Goal: Complete application form

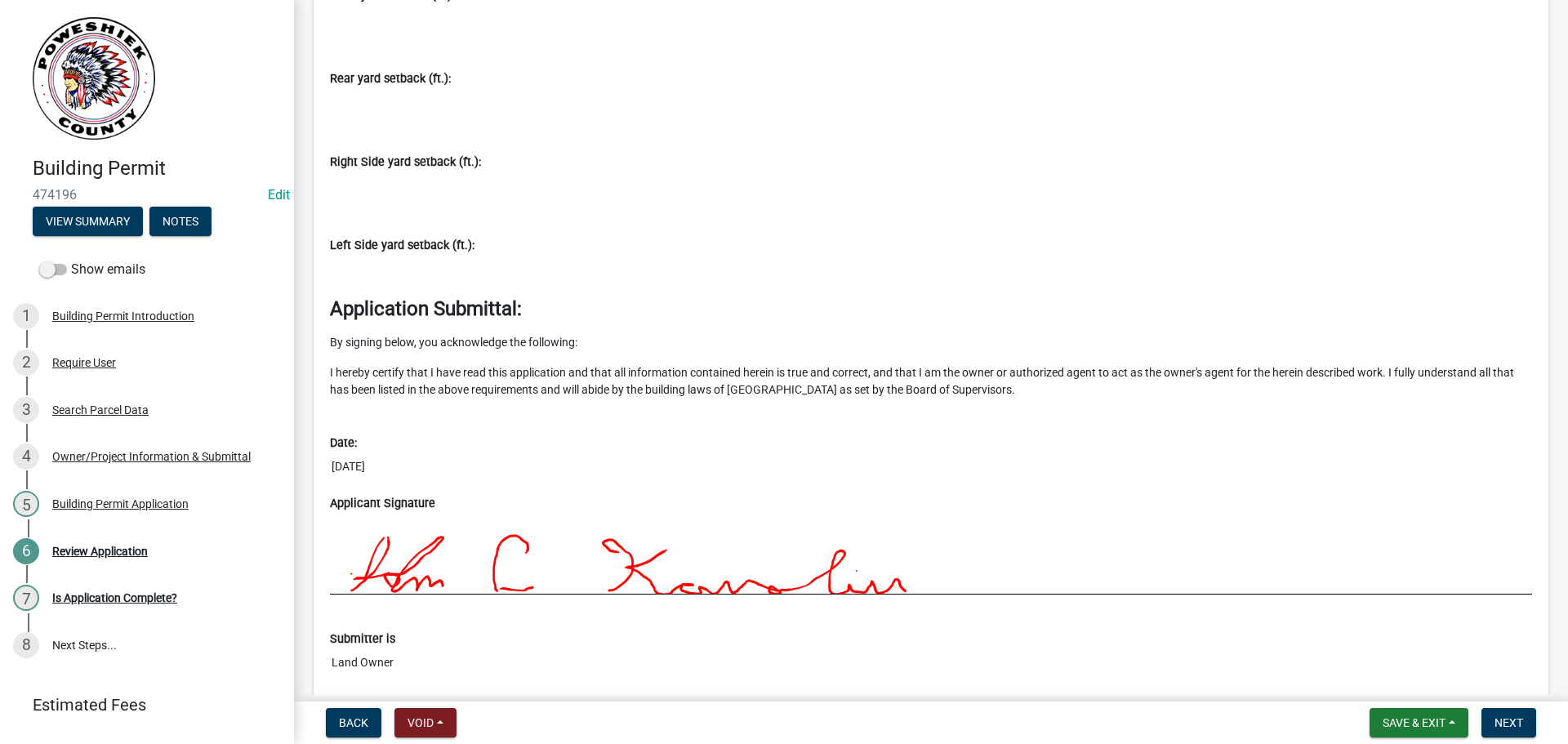
scroll to position [7913, 0]
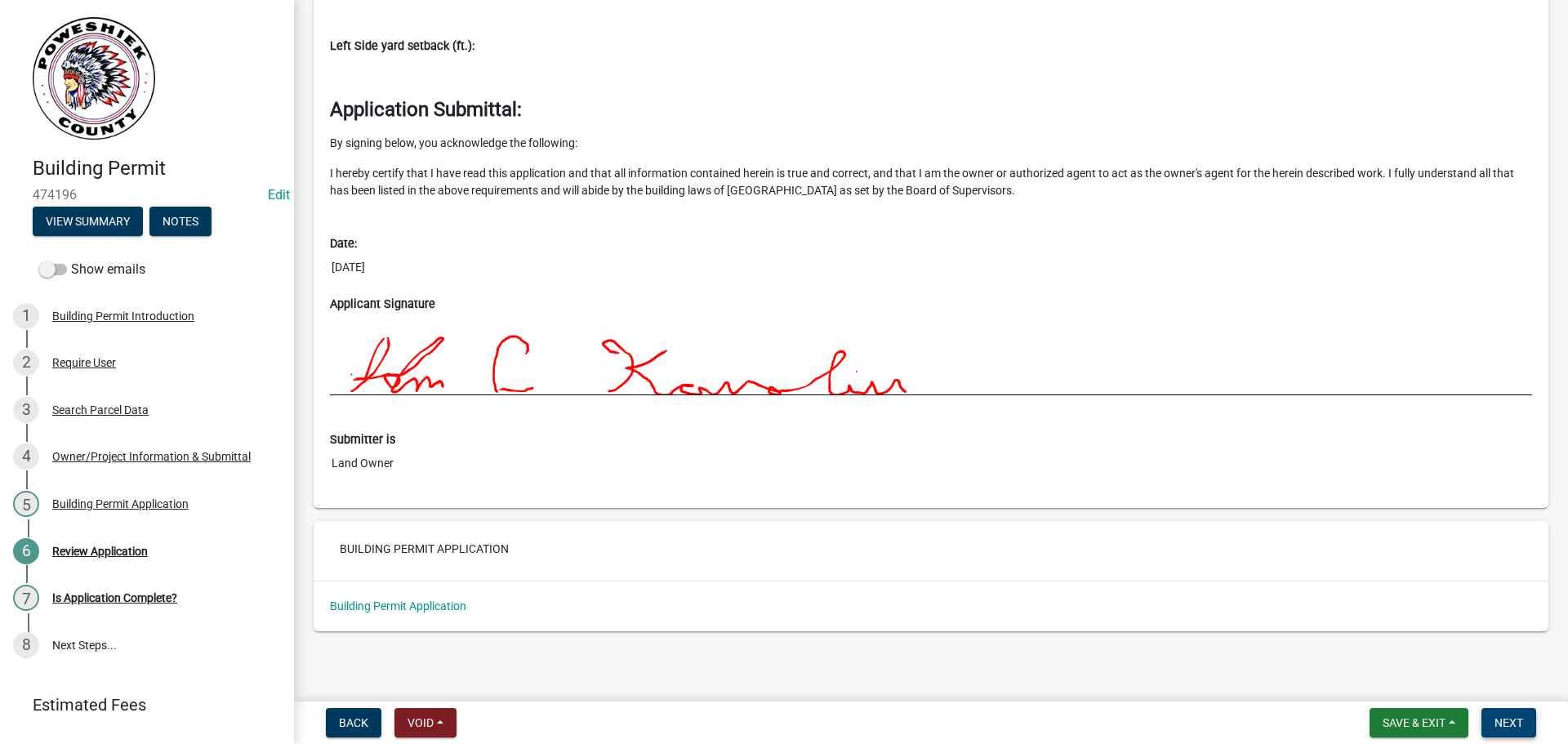
click at [1496, 718] on span "Next" at bounding box center [1509, 723] width 29 height 13
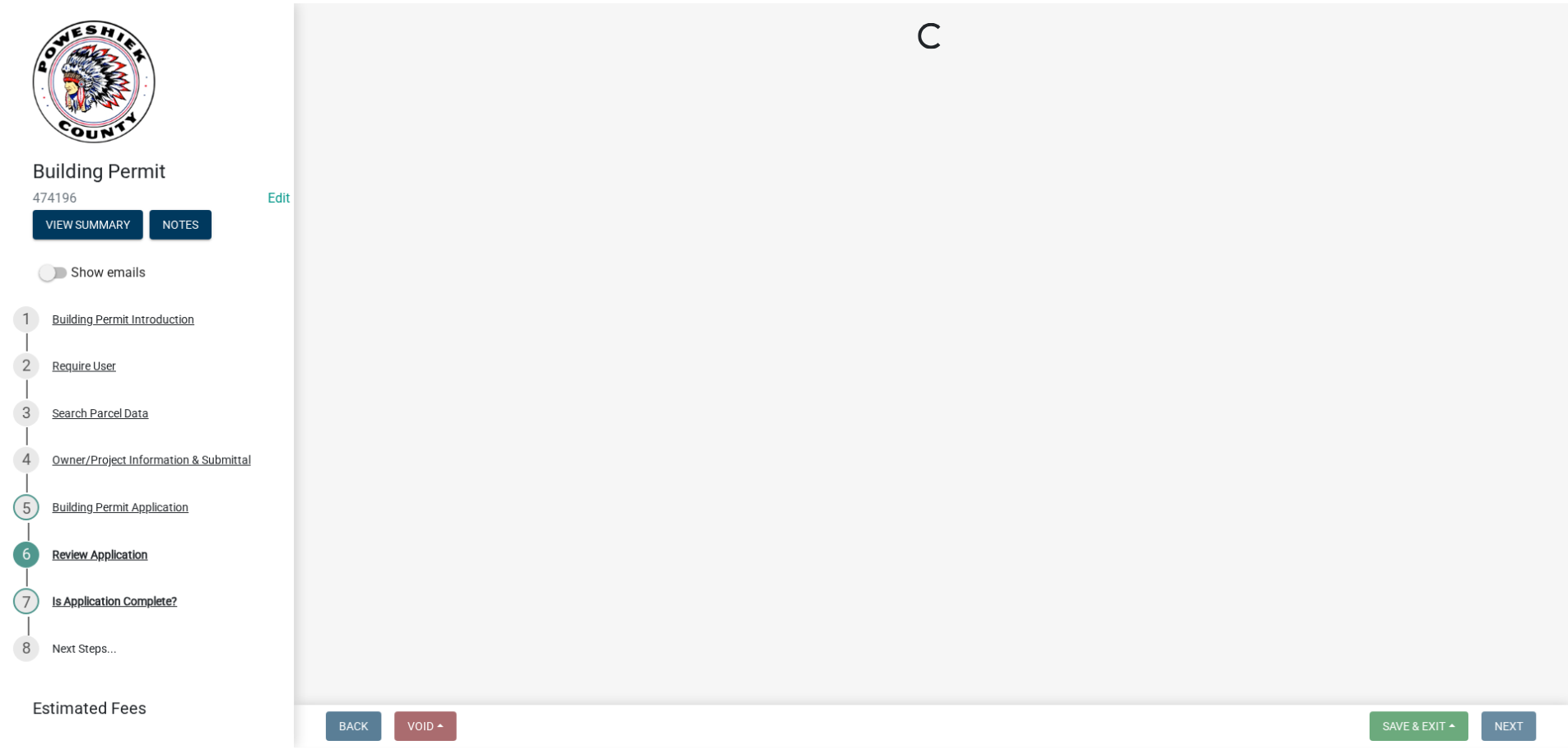
scroll to position [0, 0]
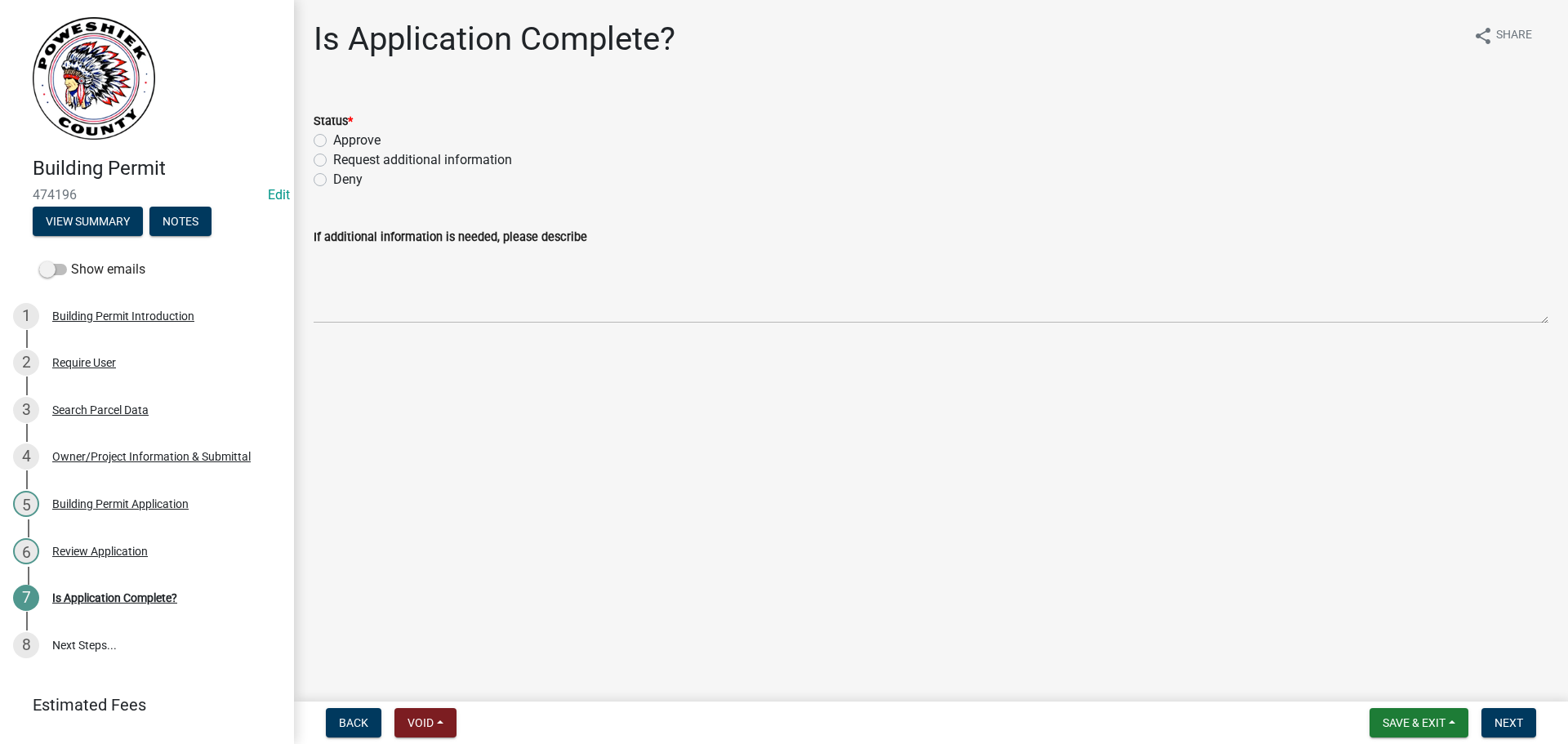
click at [333, 159] on label "Request additional information" at bounding box center [422, 159] width 179 height 20
click at [333, 159] on input "Request additional information" at bounding box center [338, 155] width 11 height 11
radio input "true"
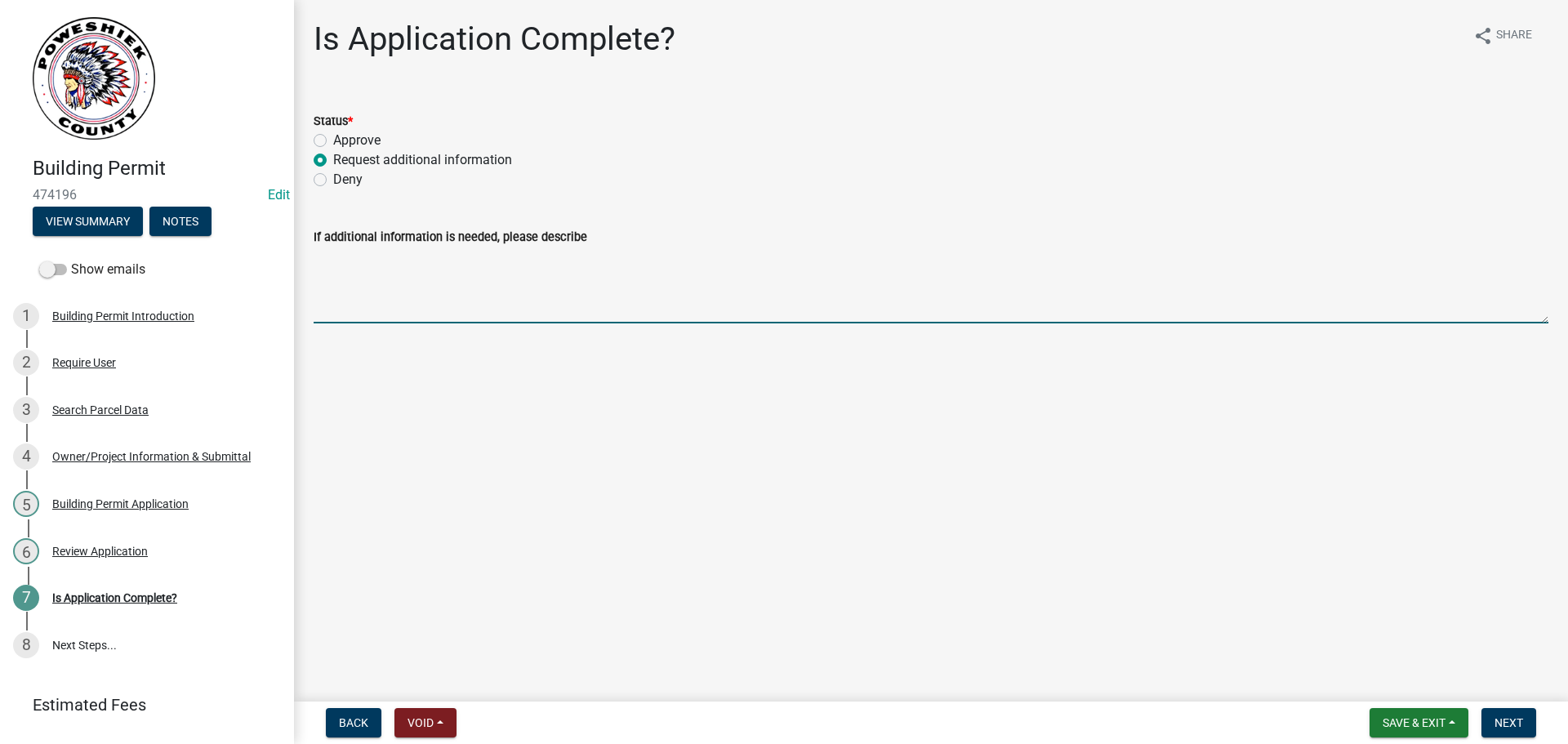
click at [342, 307] on textarea "If additional information is needed, please describe" at bounding box center [930, 285] width 1235 height 76
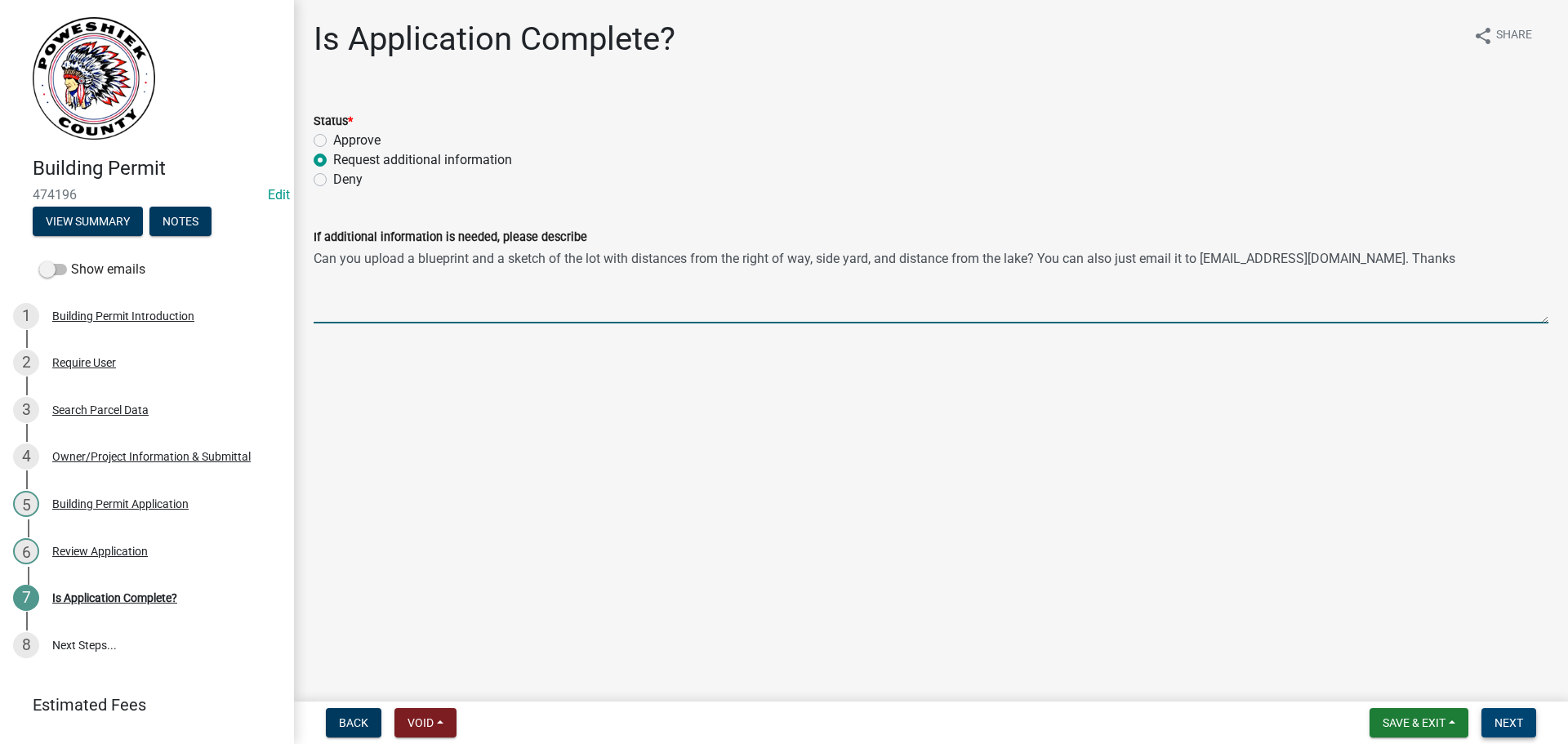
type textarea "Can you upload a blueprint and a sketch of the lot with distances from the righ…"
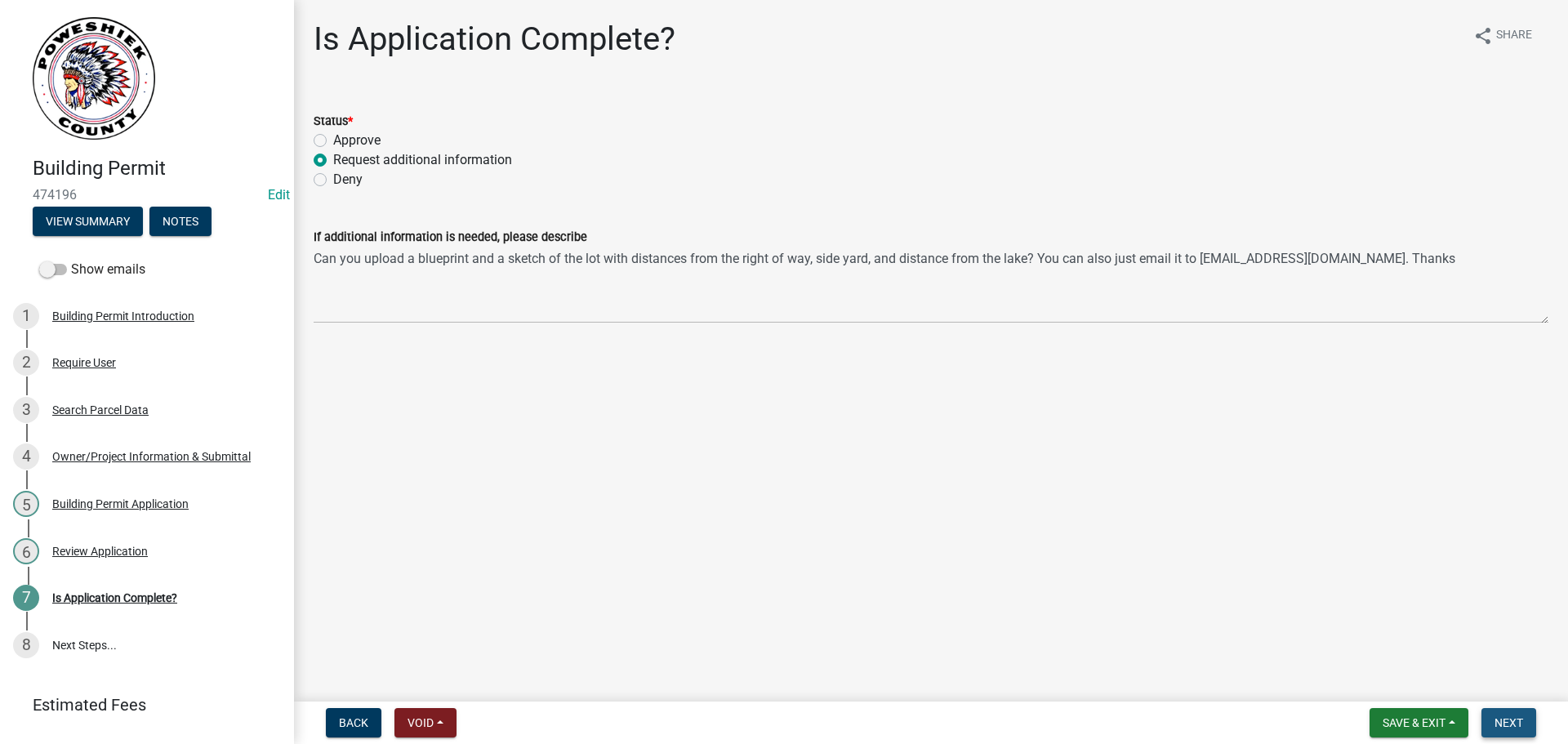
click at [1507, 719] on span "Next" at bounding box center [1509, 723] width 29 height 13
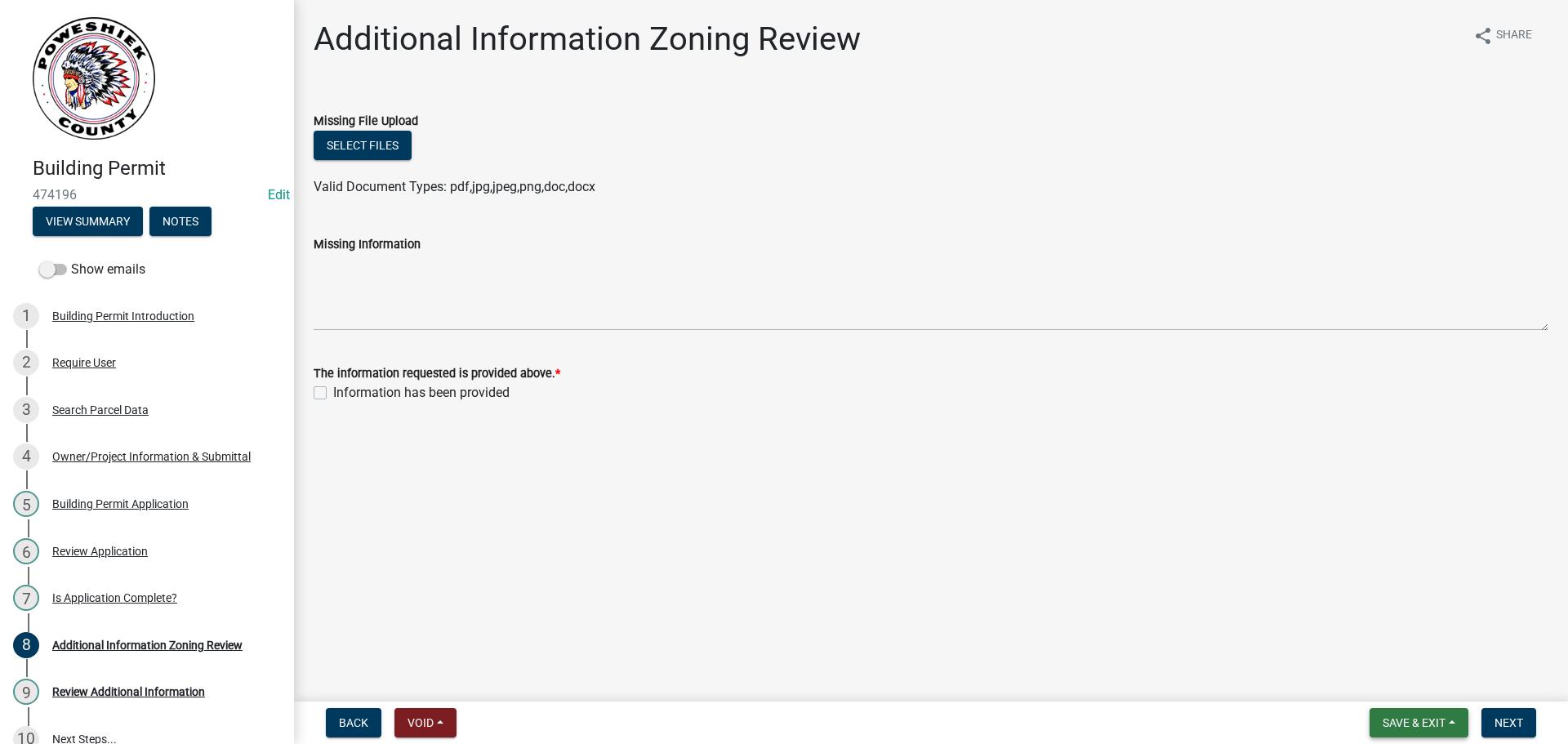
click at [1440, 728] on span "Save & Exit" at bounding box center [1414, 723] width 63 height 13
click at [1401, 684] on button "Save & Exit" at bounding box center [1403, 680] width 131 height 39
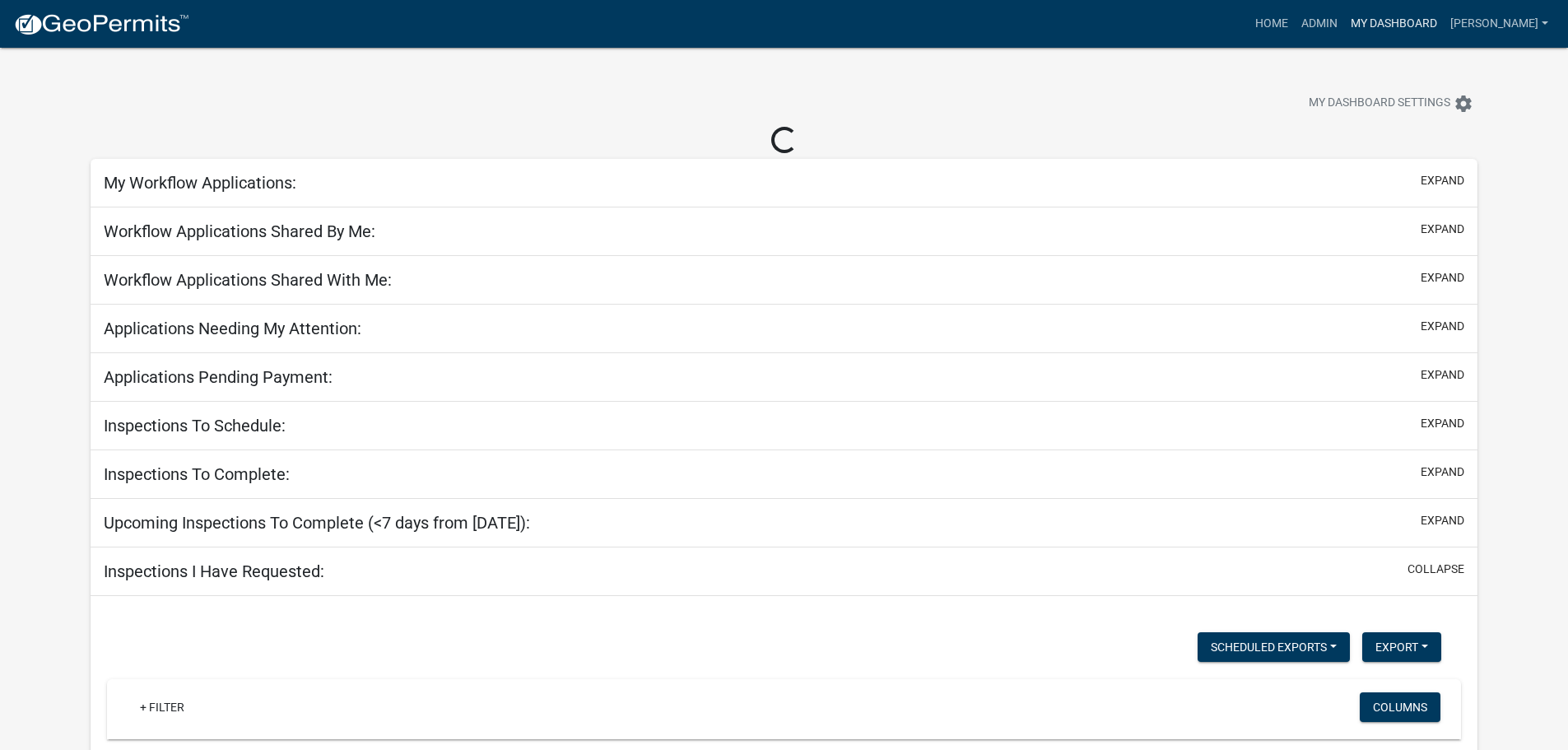
click at [1383, 19] on link "My Dashboard" at bounding box center [1393, 24] width 99 height 31
